Goal: Transaction & Acquisition: Purchase product/service

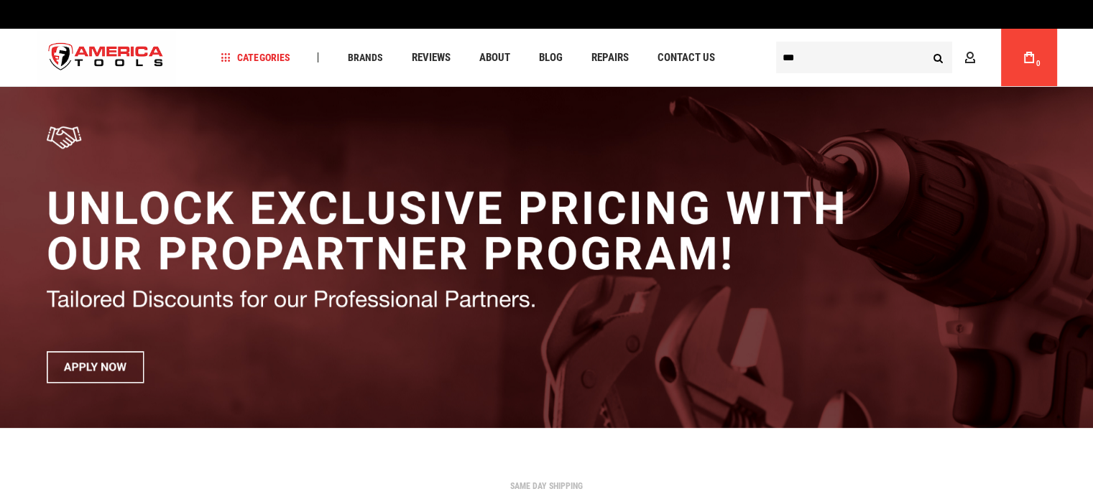
type input "***"
click at [924, 44] on button "Search" at bounding box center [937, 57] width 27 height 27
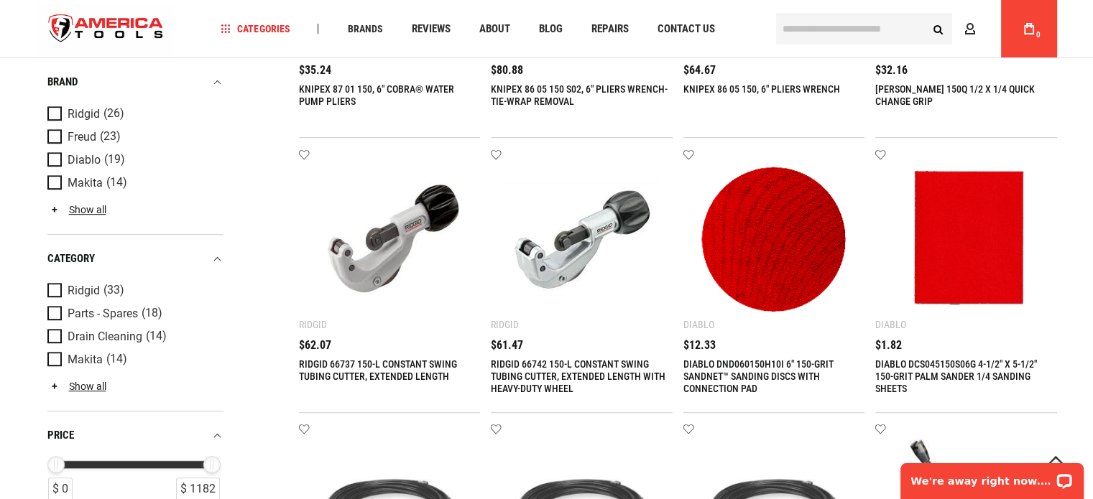
scroll to position [814, 0]
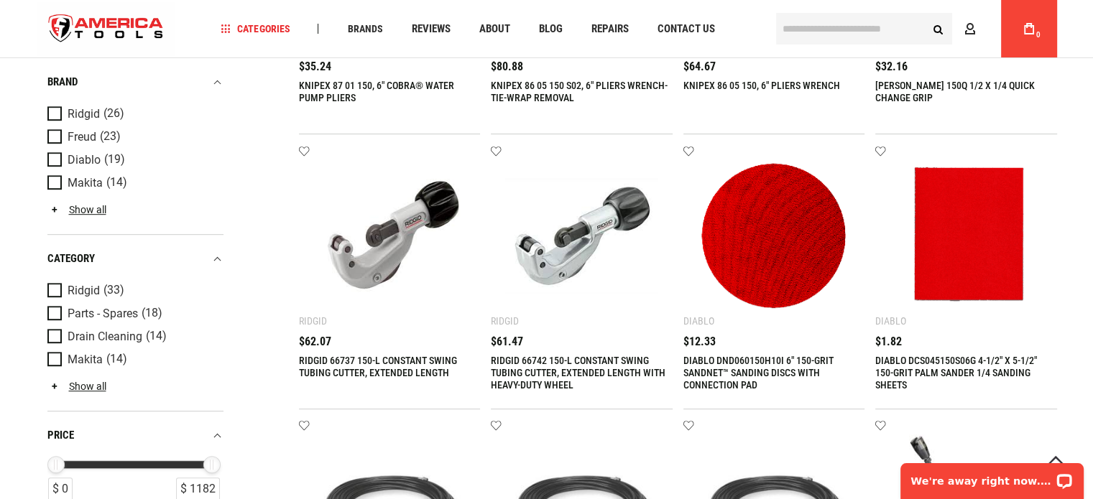
click at [578, 366] on link "RIDGID 66742 150-L CONSTANT SWING TUBING CUTTER, EXTENDED LENGTH WITH HEAVY-DUT…" at bounding box center [578, 373] width 175 height 36
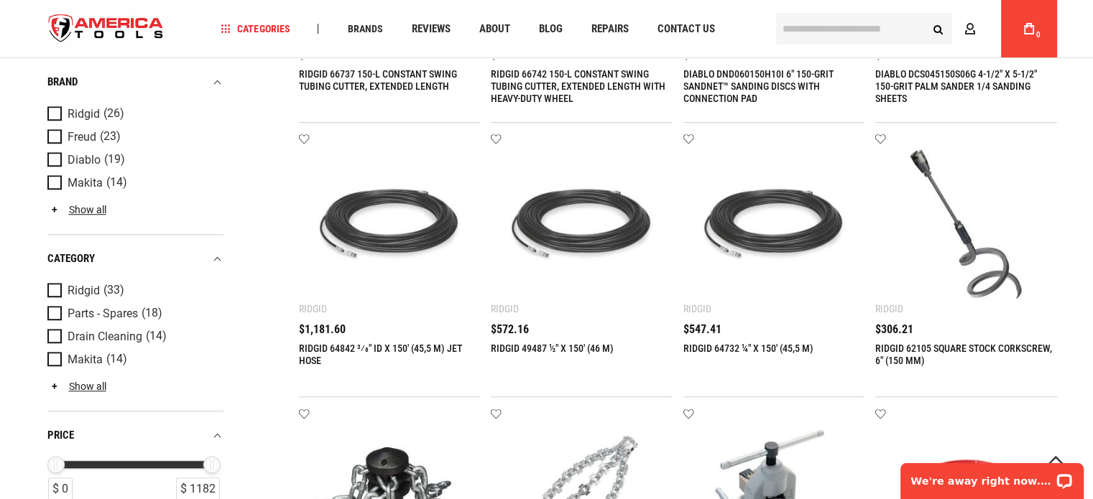
scroll to position [1101, 0]
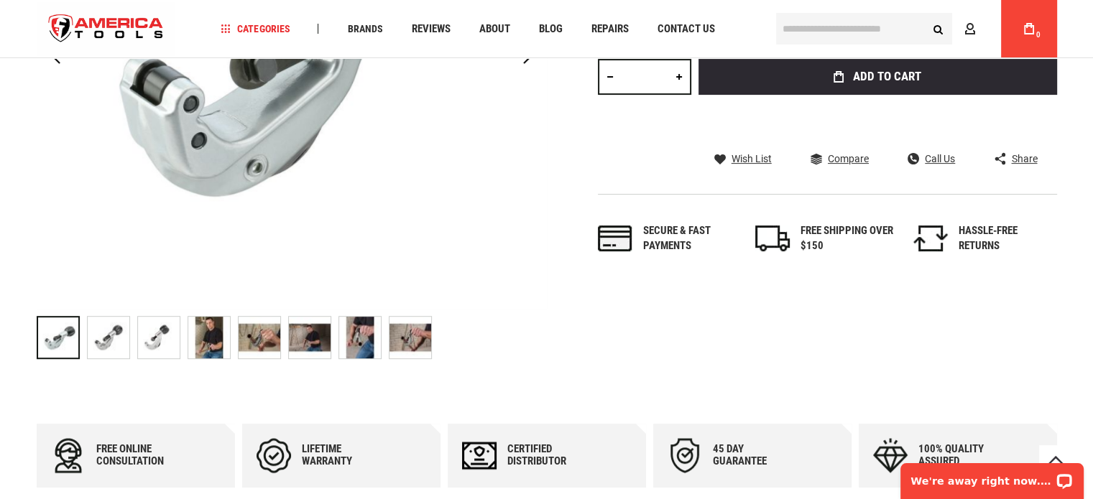
scroll to position [635, 0]
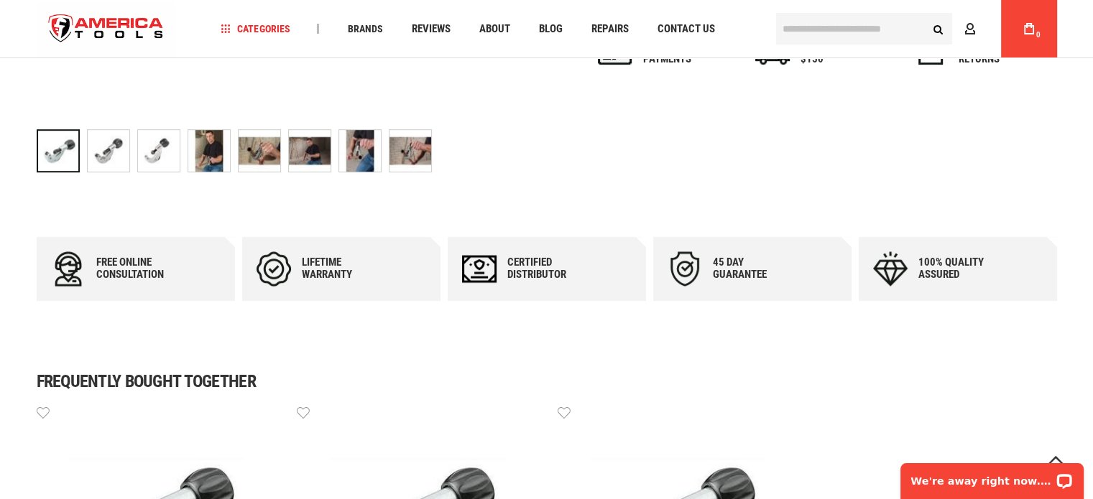
click at [409, 145] on img "RIDGID 66742 150-L CONSTANT SWING TUBING CUTTER, EXTENDED LENGTH WITH HEAVY-DUT…" at bounding box center [410, 151] width 42 height 42
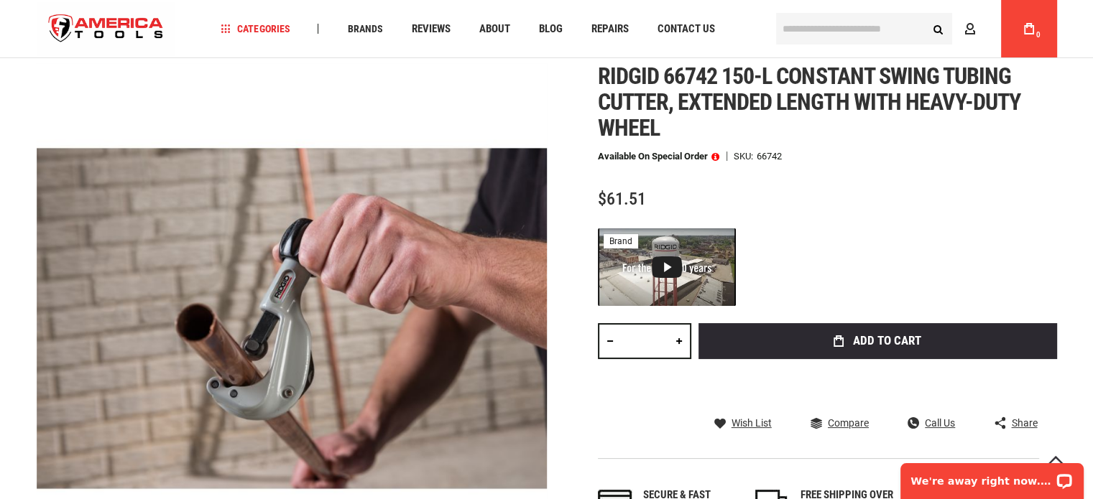
scroll to position [13, 0]
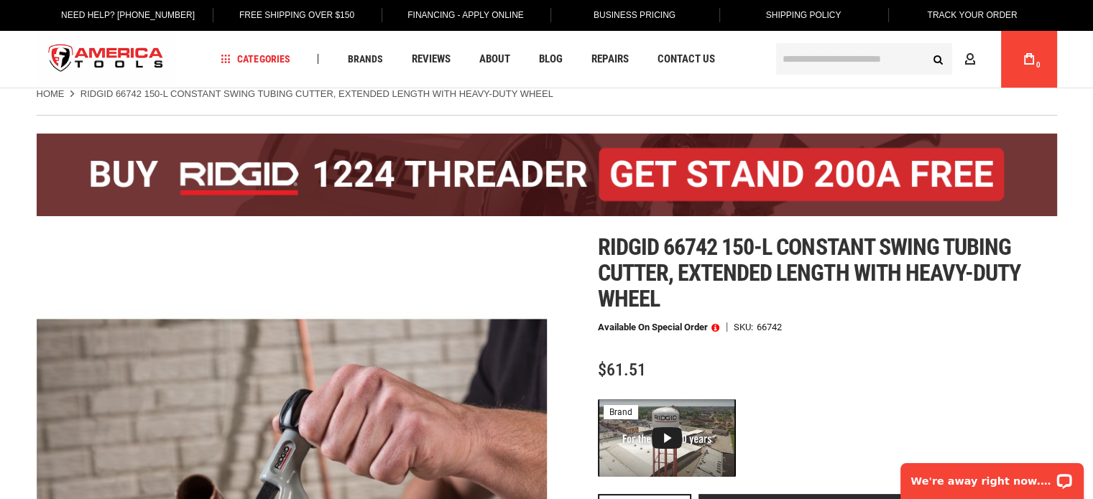
click at [675, 249] on span "Ridgid 66742 150-l constant swing tubing cutter, extended length with heavy-dut…" at bounding box center [809, 272] width 423 height 79
copy span "66742"
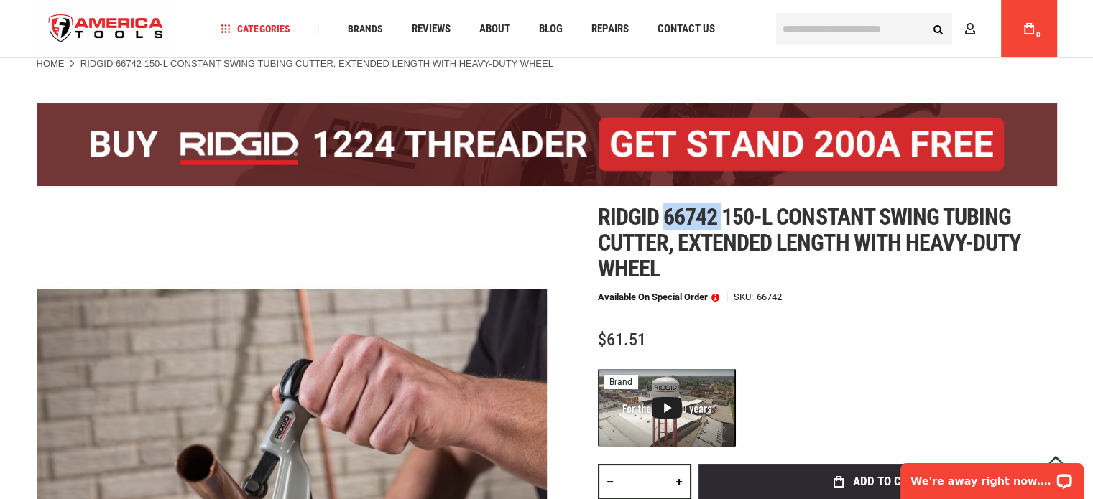
scroll to position [157, 0]
